Goal: Information Seeking & Learning: Learn about a topic

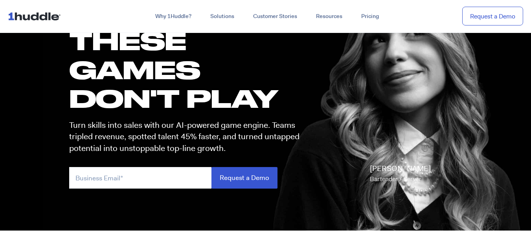
scroll to position [79, 0]
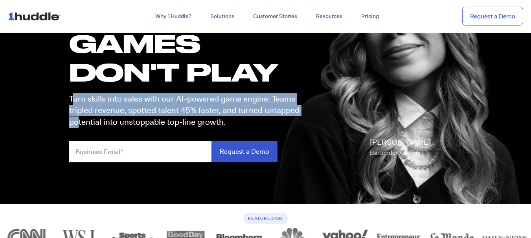
drag, startPoint x: 71, startPoint y: 98, endPoint x: 105, endPoint y: 120, distance: 40.1
click at [86, 122] on p "Turn skills into sales with our AI-powered game engine. Teams tripled revenue, …" at bounding box center [187, 110] width 237 height 35
click at [150, 117] on p "Turn skills into sales with our AI-powered game engine. Teams tripled revenue, …" at bounding box center [187, 110] width 237 height 35
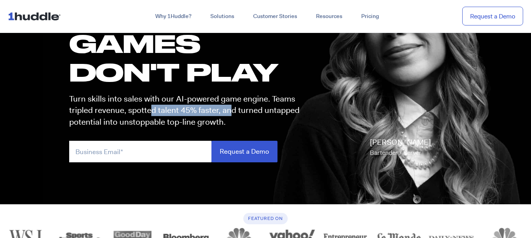
drag, startPoint x: 156, startPoint y: 112, endPoint x: 229, endPoint y: 111, distance: 73.0
click at [229, 111] on p "Turn skills into sales with our AI-powered game engine. Teams tripled revenue, …" at bounding box center [187, 110] width 237 height 35
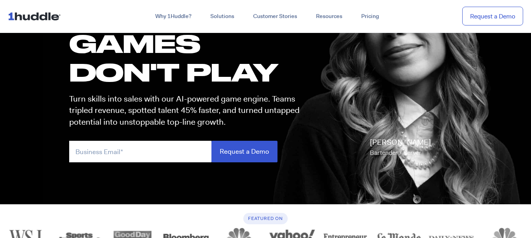
click at [244, 114] on p "Turn skills into sales with our AI-powered game engine. Teams tripled revenue, …" at bounding box center [187, 110] width 237 height 35
drag, startPoint x: 87, startPoint y: 126, endPoint x: 157, endPoint y: 120, distance: 70.5
click at [157, 120] on p "Turn skills into sales with our AI-powered game engine. Teams tripled revenue, …" at bounding box center [187, 110] width 237 height 35
click at [192, 119] on p "Turn skills into sales with our AI-powered game engine. Teams tripled revenue, …" at bounding box center [187, 110] width 237 height 35
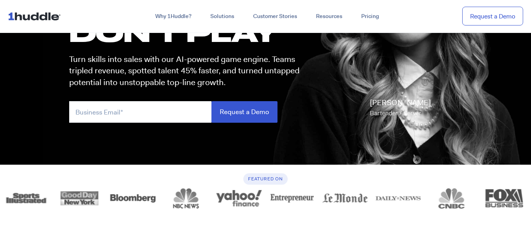
scroll to position [157, 0]
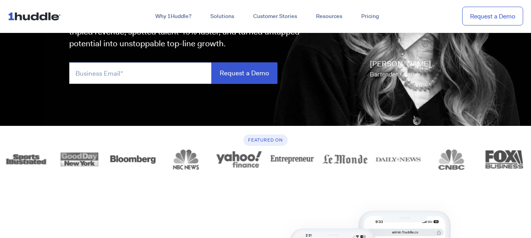
drag, startPoint x: 146, startPoint y: 78, endPoint x: 151, endPoint y: 78, distance: 4.7
click at [146, 78] on input "email" at bounding box center [140, 73] width 142 height 22
click at [305, 86] on div "these GAMES DON'T PLAY Turn skills into sales with our AI-powered game engine. …" at bounding box center [183, 6] width 245 height 170
click at [137, 77] on input "email" at bounding box center [140, 73] width 142 height 22
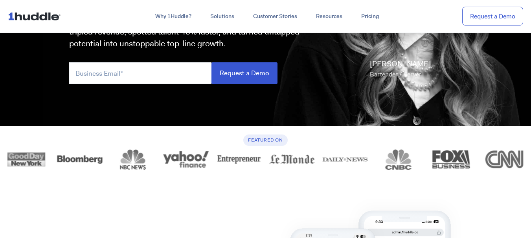
click at [305, 99] on div "these GAMES DON'T PLAY Turn skills into sales with our AI-powered game engine. …" at bounding box center [265, 12] width 408 height 227
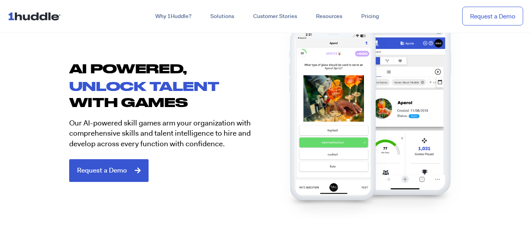
scroll to position [353, 0]
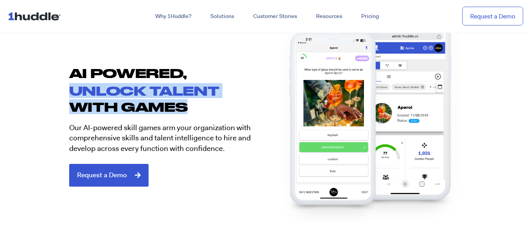
drag, startPoint x: 69, startPoint y: 87, endPoint x: 188, endPoint y: 108, distance: 120.8
click at [188, 108] on div "AI POWERED, unlock talent with games Our AI-powered skill games arm your organi…" at bounding box center [163, 126] width 204 height 122
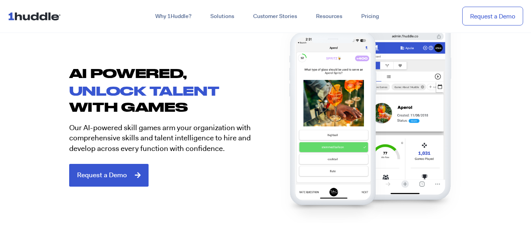
click at [196, 115] on div "AI POWERED, unlock talent with games Our AI-powered skill games arm your organi…" at bounding box center [163, 126] width 204 height 122
drag, startPoint x: 65, startPoint y: 127, endPoint x: 160, endPoint y: 132, distance: 95.2
click at [159, 132] on div "AI POWERED, unlock talent with games Our AI-powered skill games arm your organi…" at bounding box center [163, 126] width 204 height 122
click at [176, 131] on p "Our AI-powered skill games arm your organization with comprehensive skills and …" at bounding box center [164, 138] width 190 height 31
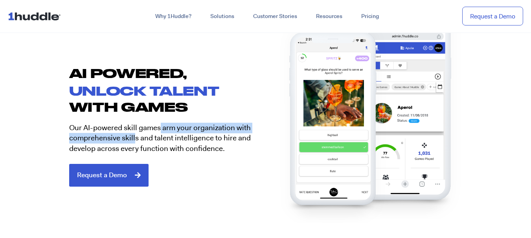
drag, startPoint x: 159, startPoint y: 128, endPoint x: 133, endPoint y: 141, distance: 29.7
click at [133, 141] on p "Our AI-powered skill games arm your organization with comprehensive skills and …" at bounding box center [164, 138] width 190 height 31
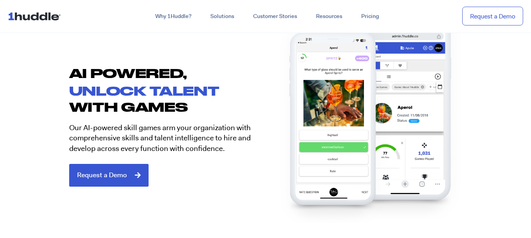
drag, startPoint x: 199, startPoint y: 145, endPoint x: 194, endPoint y: 143, distance: 6.1
click at [199, 145] on p "Our AI-powered skill games arm your organization with comprehensive skills and …" at bounding box center [164, 138] width 190 height 31
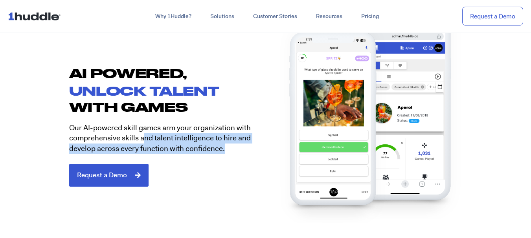
drag, startPoint x: 142, startPoint y: 137, endPoint x: 223, endPoint y: 152, distance: 82.6
click at [224, 152] on p "Our AI-powered skill games arm your organization with comprehensive skills and …" at bounding box center [164, 138] width 190 height 31
click at [241, 139] on p "Our AI-powered skill games arm your organization with comprehensive skills and …" at bounding box center [164, 138] width 190 height 31
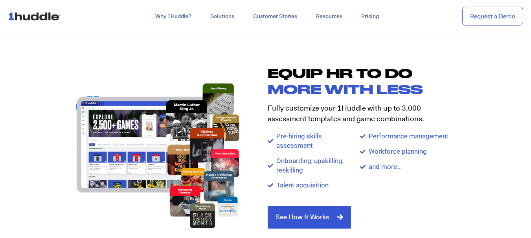
scroll to position [746, 0]
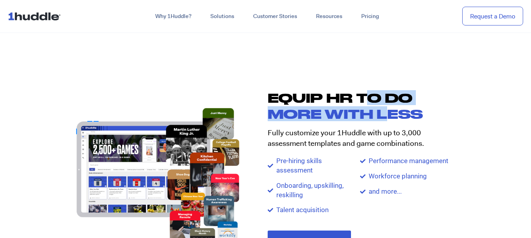
drag, startPoint x: 363, startPoint y: 96, endPoint x: 397, endPoint y: 113, distance: 37.8
click at [386, 111] on div "Equip HR TO DO more with less Fully customize your 1Huddle with up to 3,000 ass…" at bounding box center [367, 172] width 204 height 179
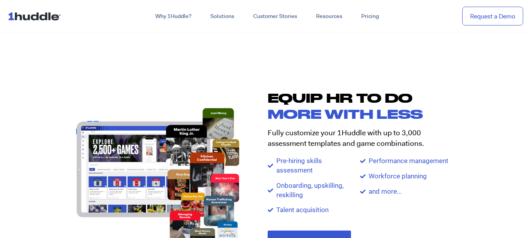
click at [426, 114] on h2 "more with less" at bounding box center [359, 114] width 185 height 12
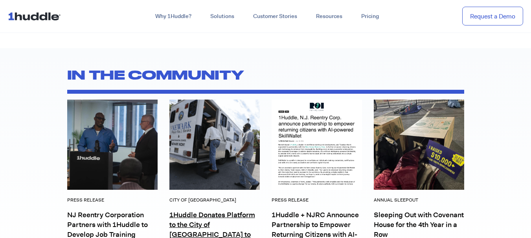
scroll to position [3063, 0]
